Goal: Task Accomplishment & Management: Manage account settings

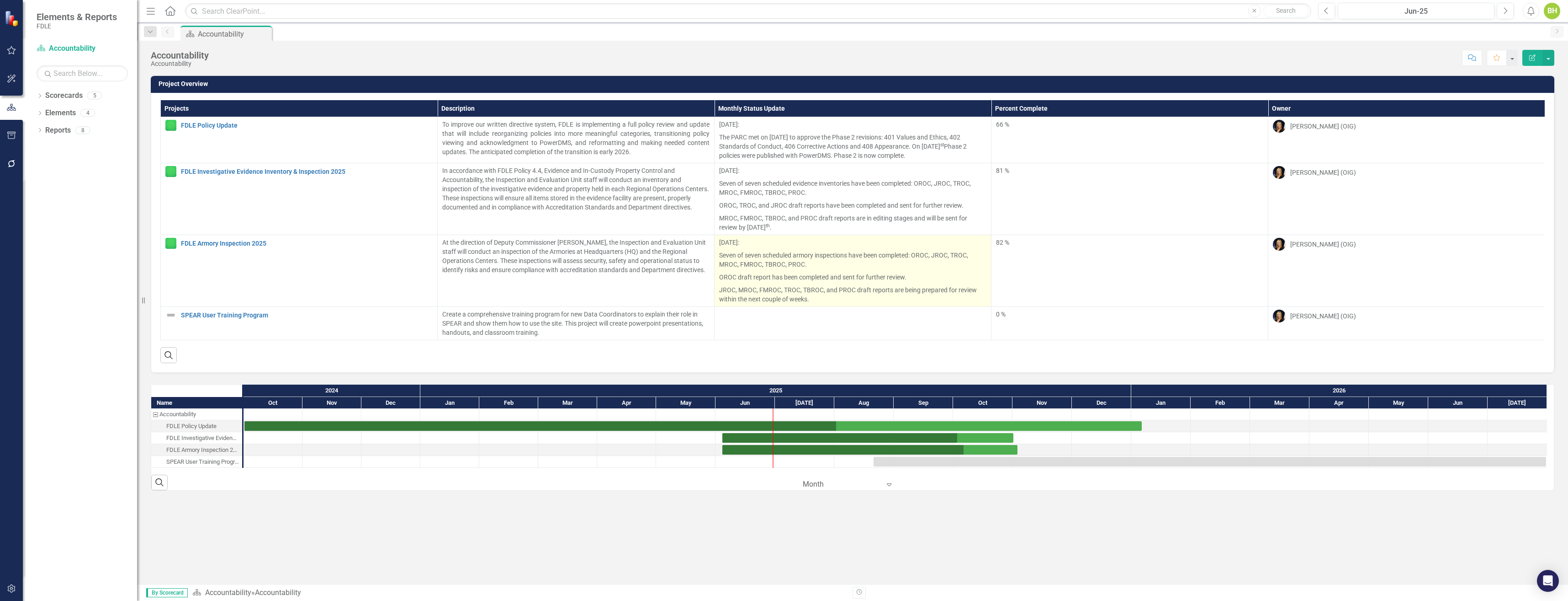
click at [724, 245] on p "[DATE]:" at bounding box center [853, 243] width 267 height 11
drag, startPoint x: 721, startPoint y: 240, endPoint x: 769, endPoint y: 274, distance: 58.8
click at [769, 274] on span "[DATE]: Seven of seven scheduled armory inspections have been completed: OROC, …" at bounding box center [853, 270] width 267 height 66
drag, startPoint x: 816, startPoint y: 301, endPoint x: 740, endPoint y: 251, distance: 91.0
click at [740, 251] on span "[DATE]: Seven of seven scheduled armory inspections have been completed: OROC, …" at bounding box center [853, 270] width 267 height 66
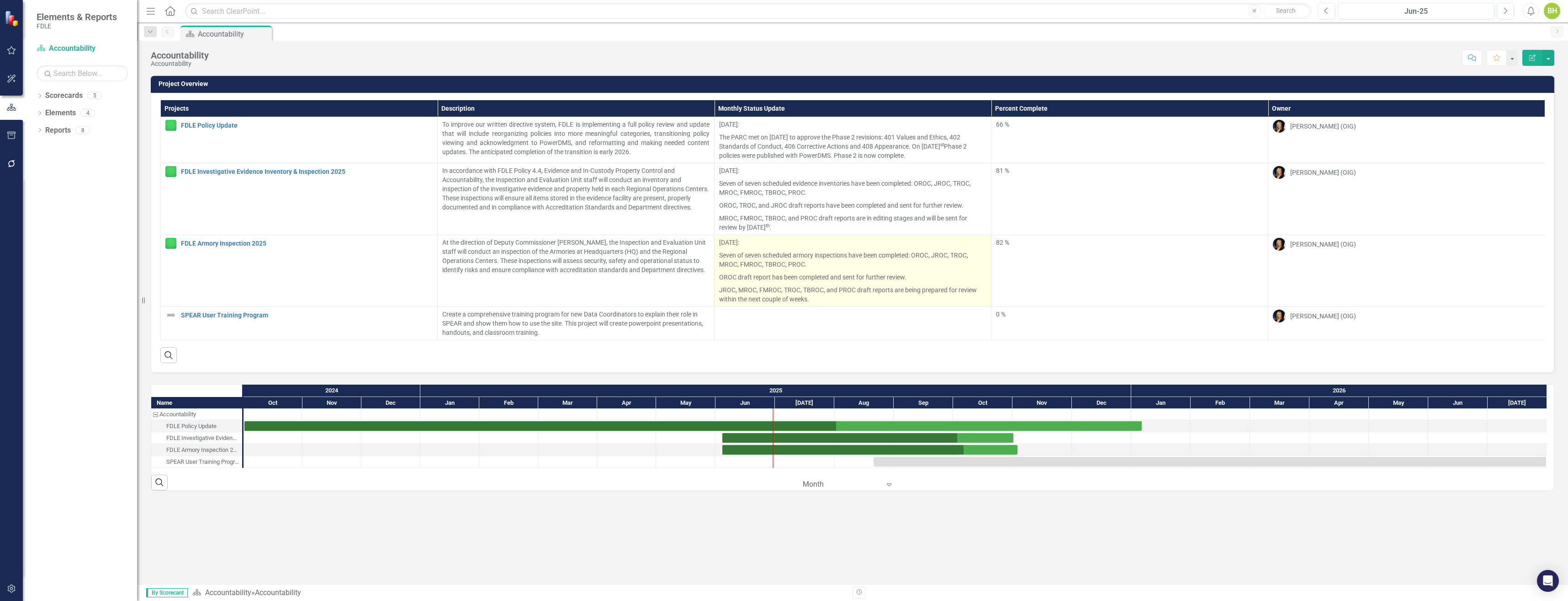
click at [774, 259] on p "Seven of seven scheduled armory inspections have been completed: OROC, JROC, TR…" at bounding box center [853, 259] width 267 height 22
click at [774, 232] on p "MROC, FMROC, TBROC, and PROC draft reports are in editing stages and will be se…" at bounding box center [853, 222] width 267 height 20
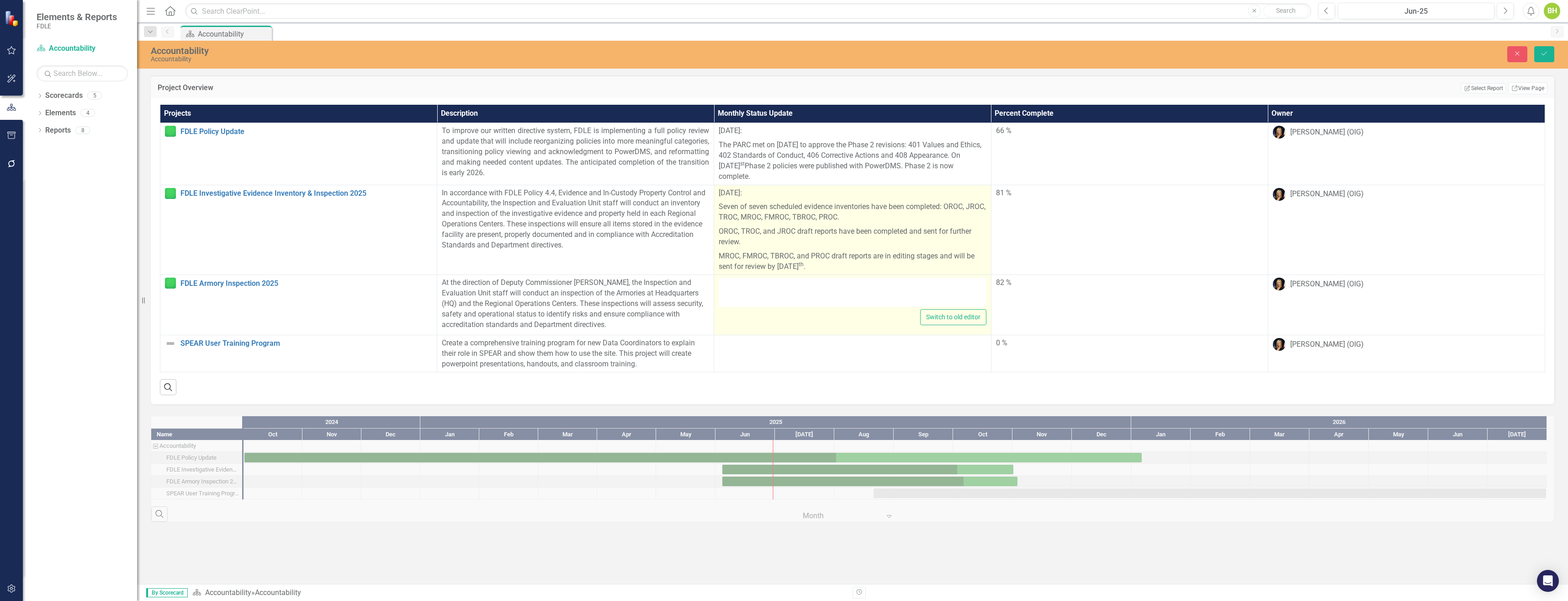
type textarea "<p>[DATE]:</p> <p>Seven of seven scheduled armory inspections have been complet…"
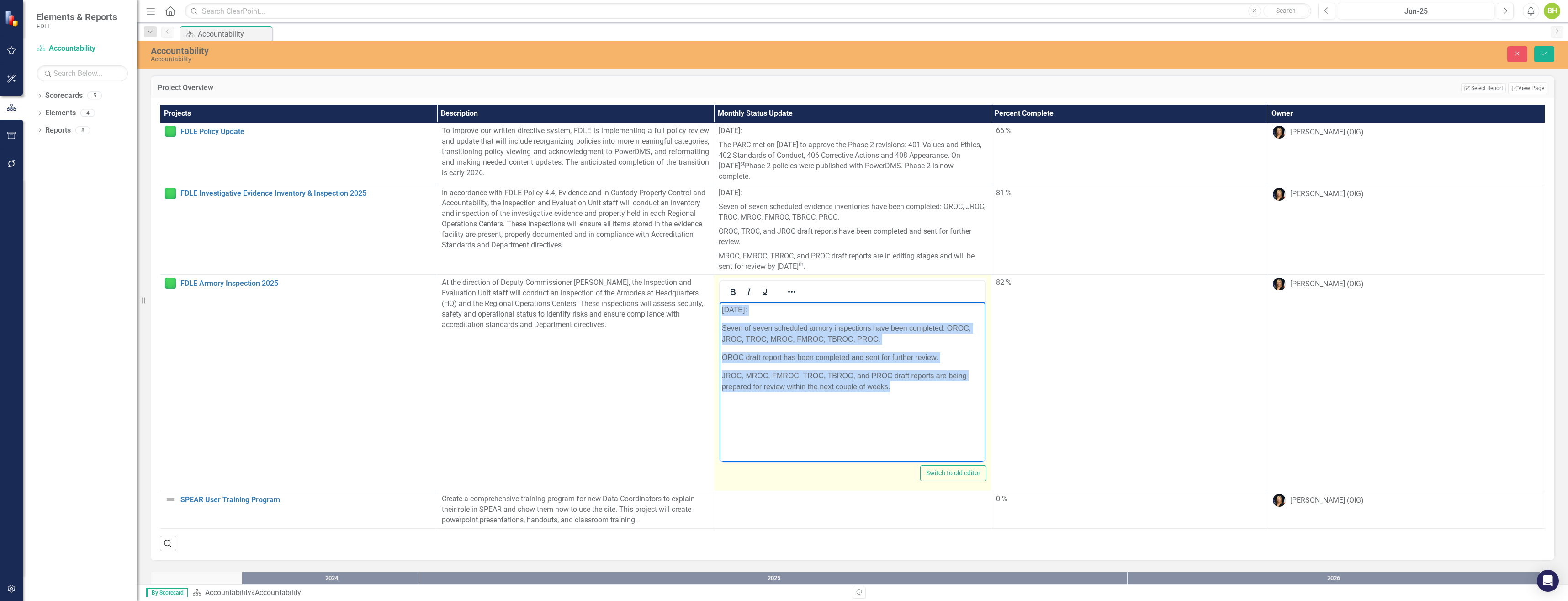
drag, startPoint x: 890, startPoint y: 387, endPoint x: 722, endPoint y: 311, distance: 184.4
click at [722, 311] on body "[DATE]: Seven of seven scheduled armory inspections have been completed: OROC, …" at bounding box center [852, 371] width 266 height 137
copy body "[DATE]: Seven of seven scheduled armory inspections have been completed: OROC, …"
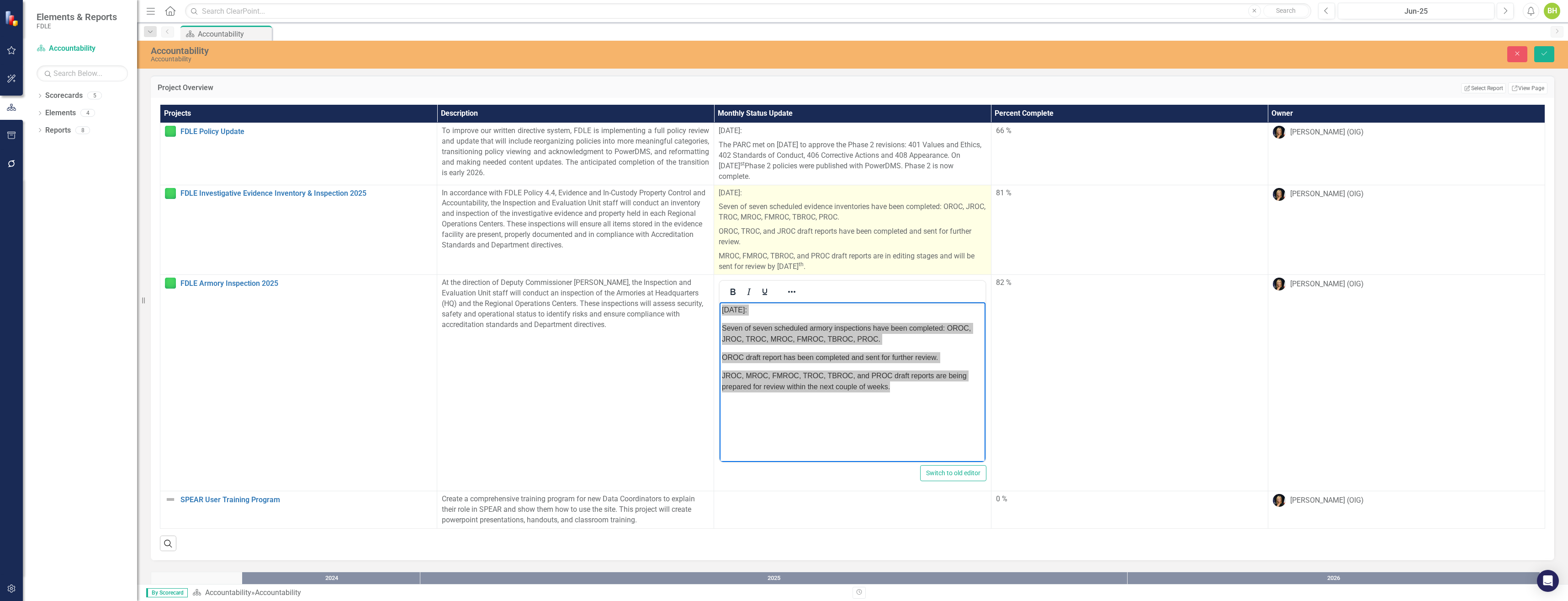
click at [843, 206] on p "Seven of seven scheduled evidence inventories have been completed: OROC, JROC, …" at bounding box center [852, 212] width 267 height 24
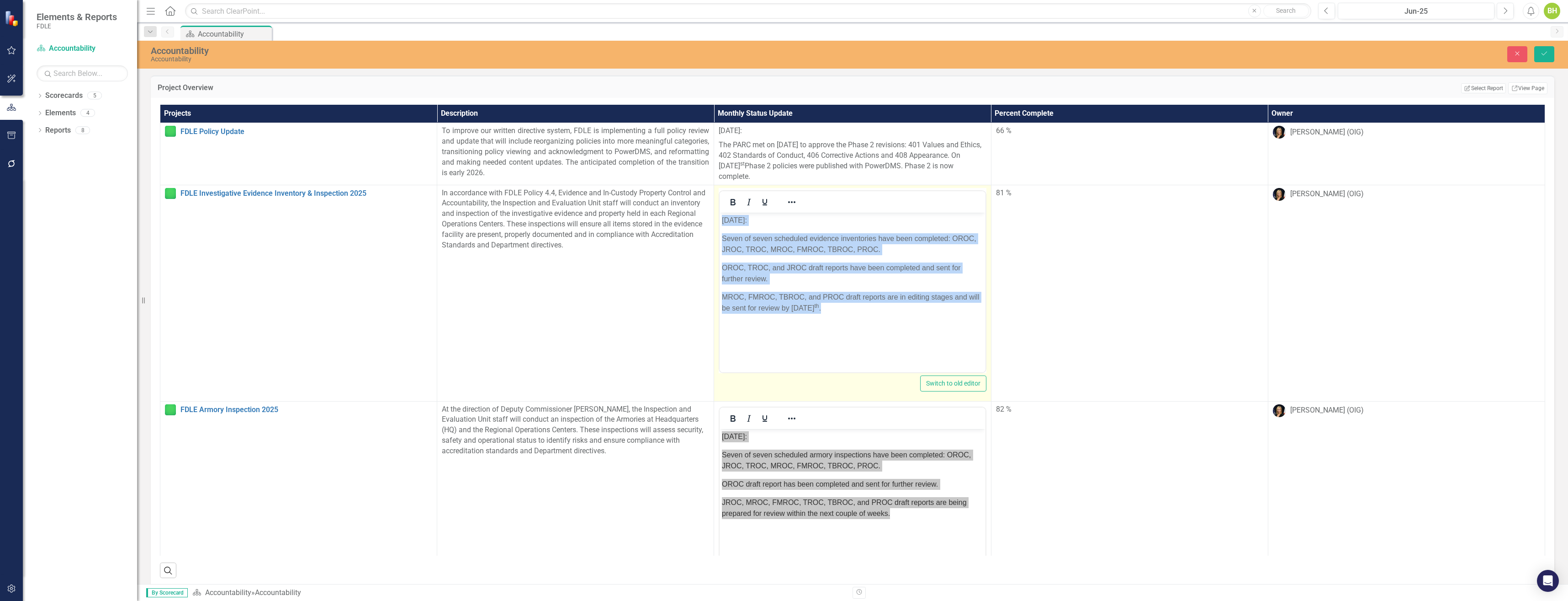
drag, startPoint x: 839, startPoint y: 307, endPoint x: 721, endPoint y: 216, distance: 149.0
click at [721, 216] on body "[DATE]: Seven of seven scheduled evidence inventories have been completed: OROC…" at bounding box center [852, 281] width 266 height 137
copy body "[DATE]: Seven of seven scheduled evidence inventories have been completed: OROC…"
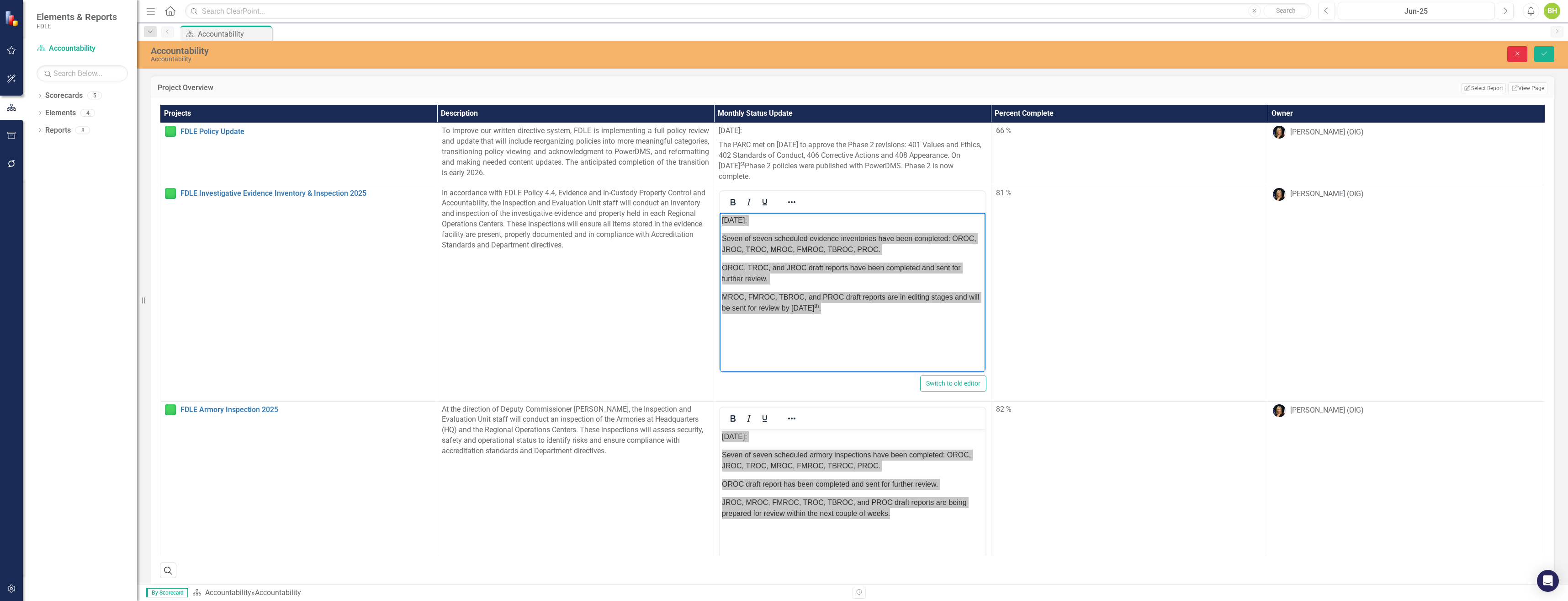
click at [1517, 53] on icon "Close" at bounding box center [1517, 53] width 8 height 7
